Goal: Information Seeking & Learning: Check status

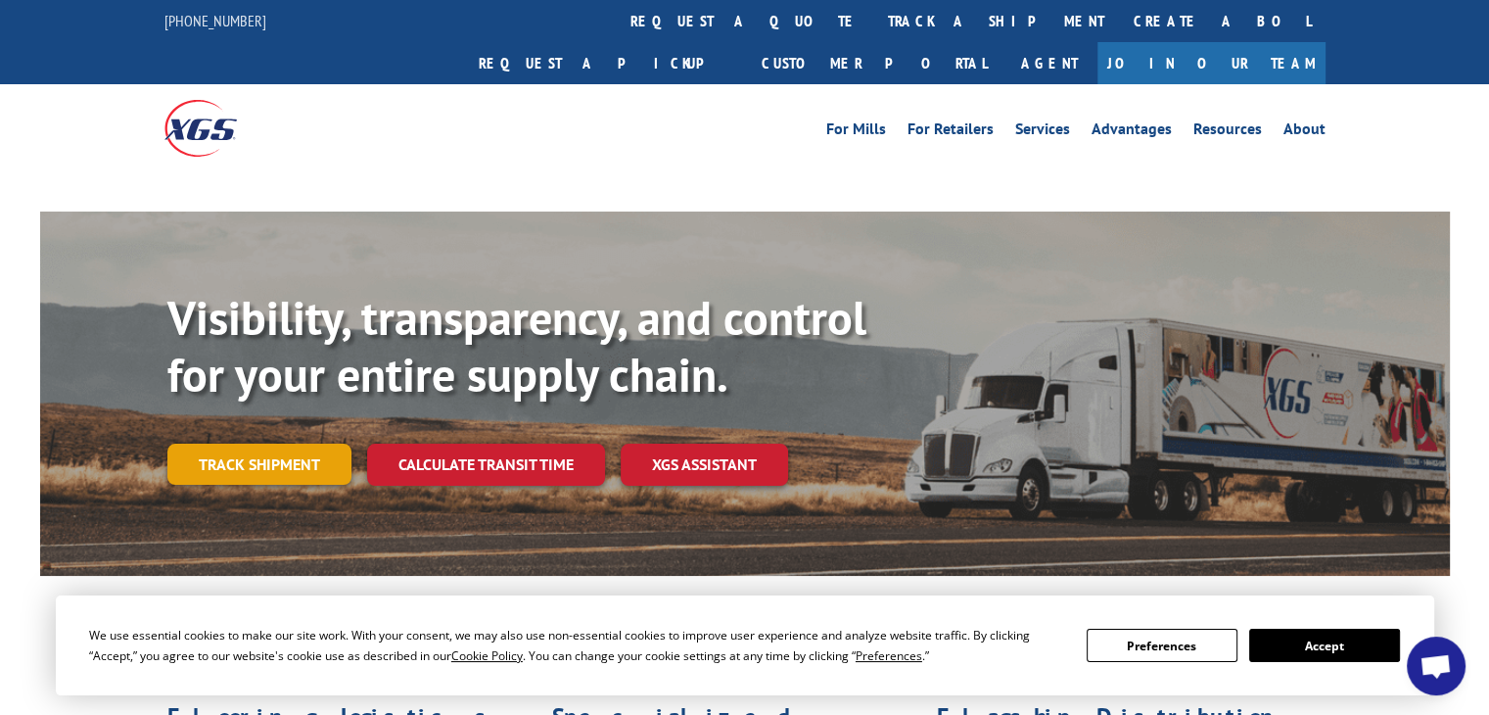
click at [270, 444] on link "Track shipment" at bounding box center [259, 464] width 184 height 41
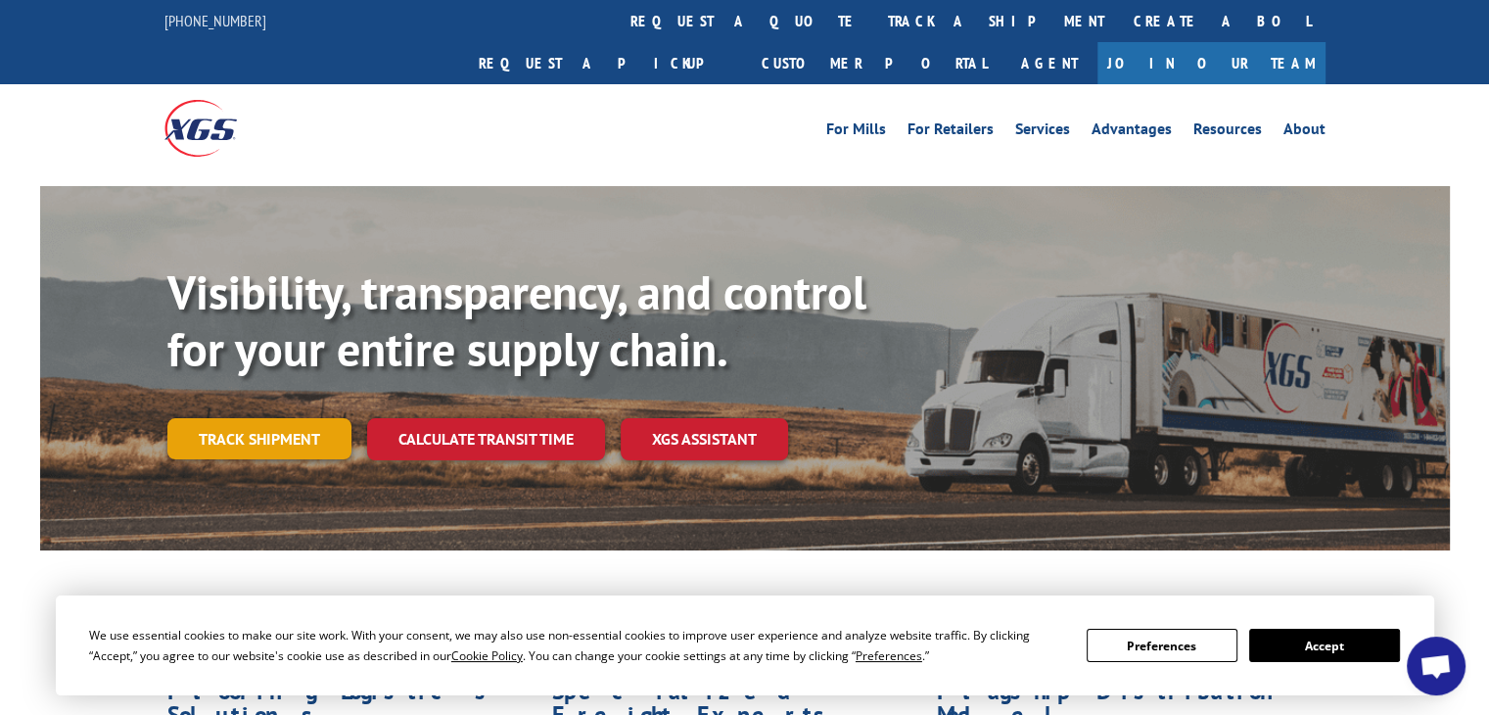
click at [298, 418] on link "Track shipment" at bounding box center [259, 438] width 184 height 41
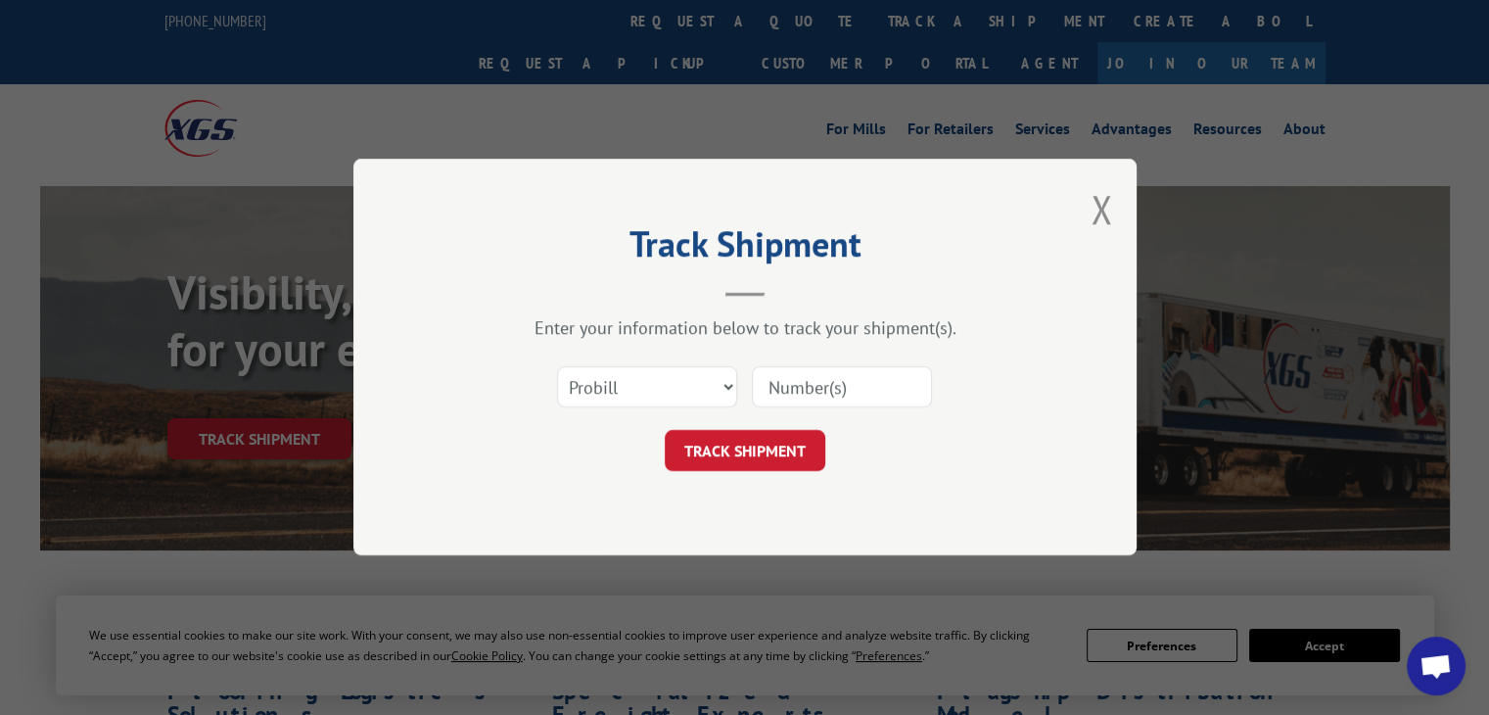
click at [790, 378] on input at bounding box center [842, 387] width 180 height 41
paste input "17564487"
type input "17564487"
click at [748, 441] on button "TRACK SHIPMENT" at bounding box center [745, 451] width 161 height 41
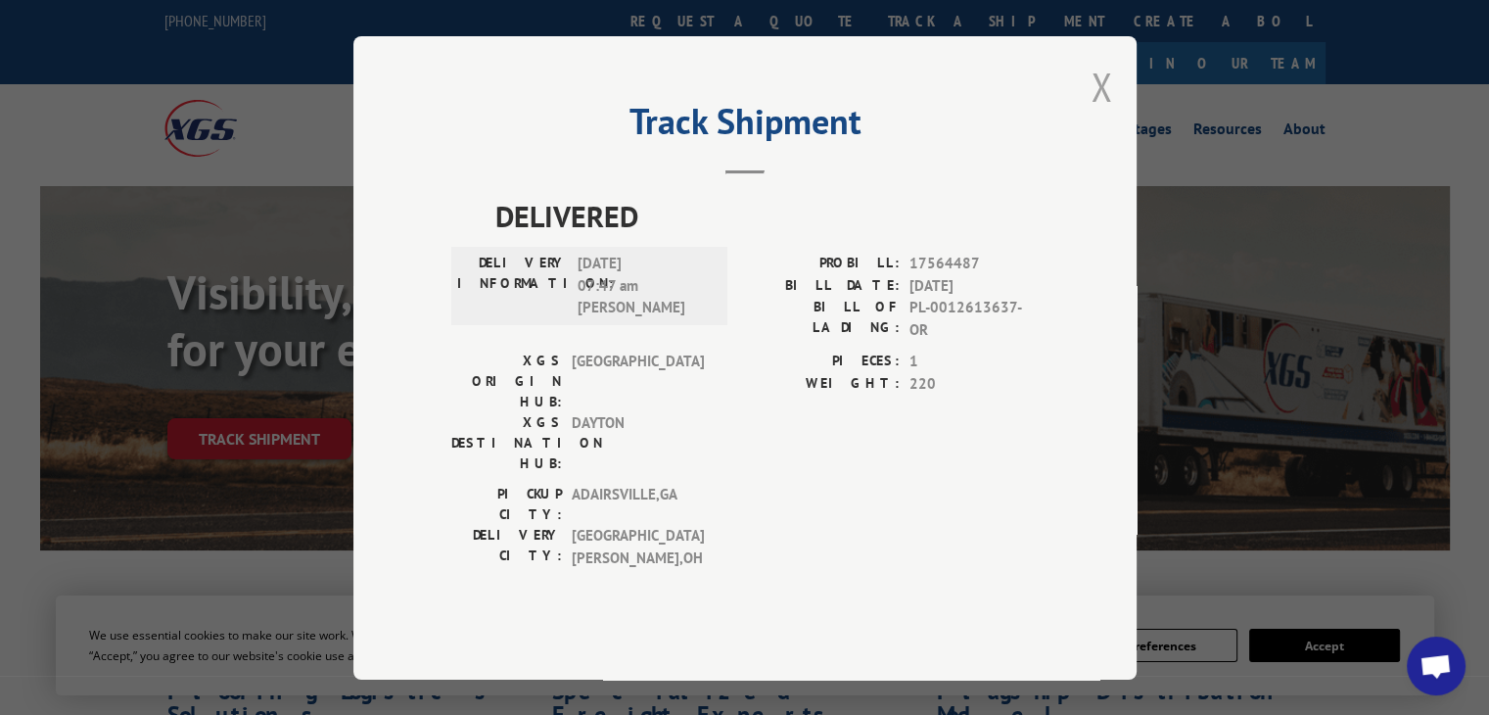
click at [1105, 113] on button "Close modal" at bounding box center [1102, 87] width 22 height 52
